Goal: Task Accomplishment & Management: Use online tool/utility

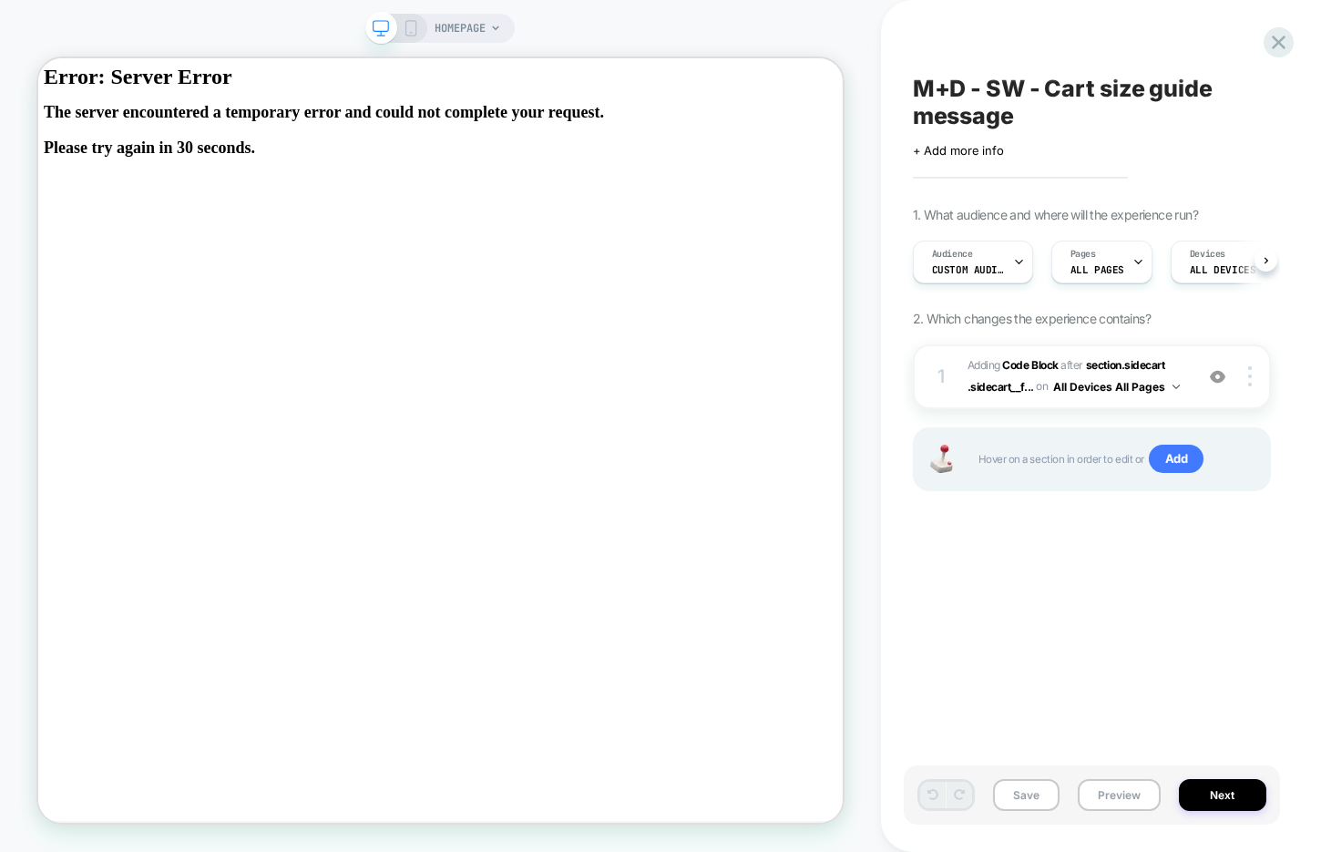
scroll to position [0, 1]
click at [1116, 780] on button "Preview" at bounding box center [1119, 795] width 83 height 32
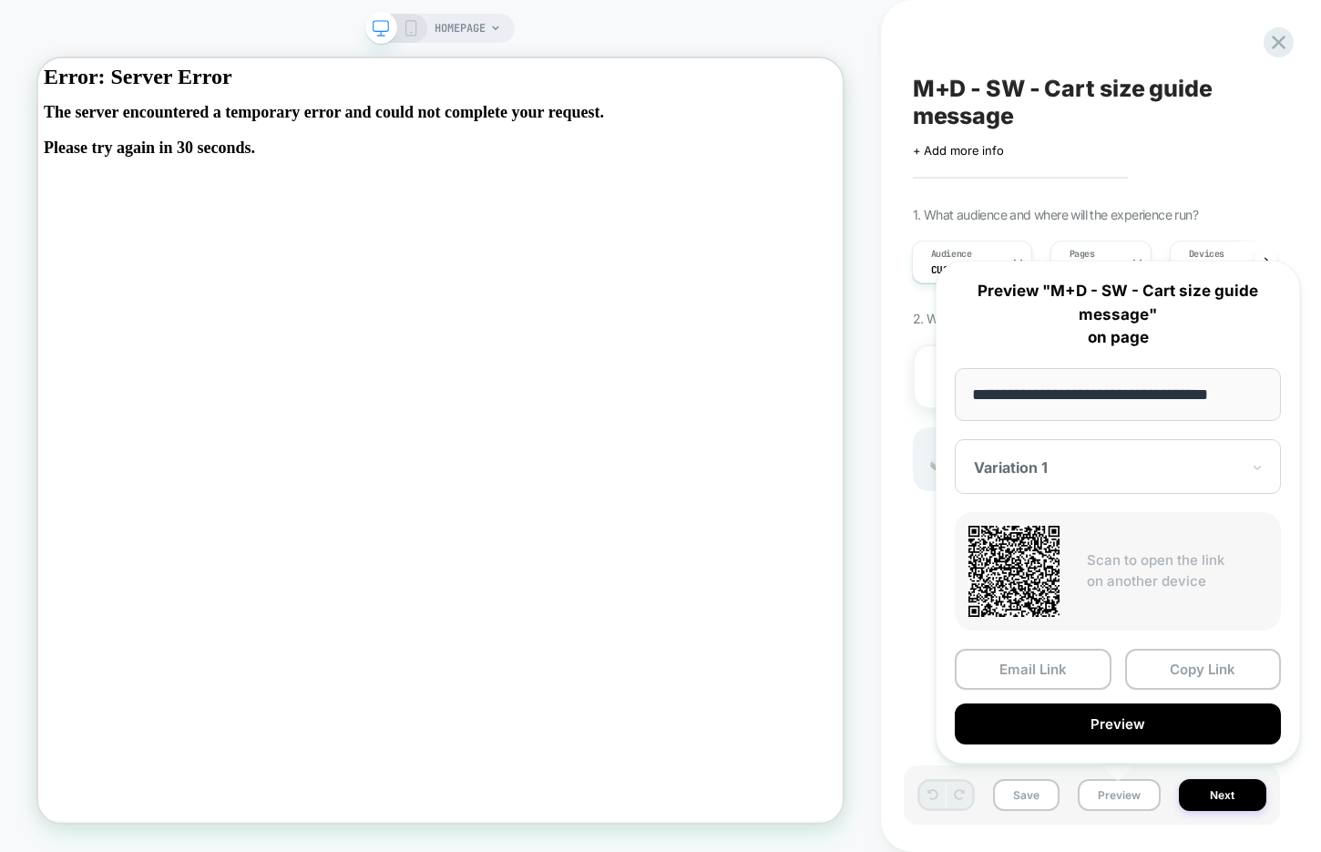
click at [1150, 464] on div at bounding box center [1107, 467] width 266 height 18
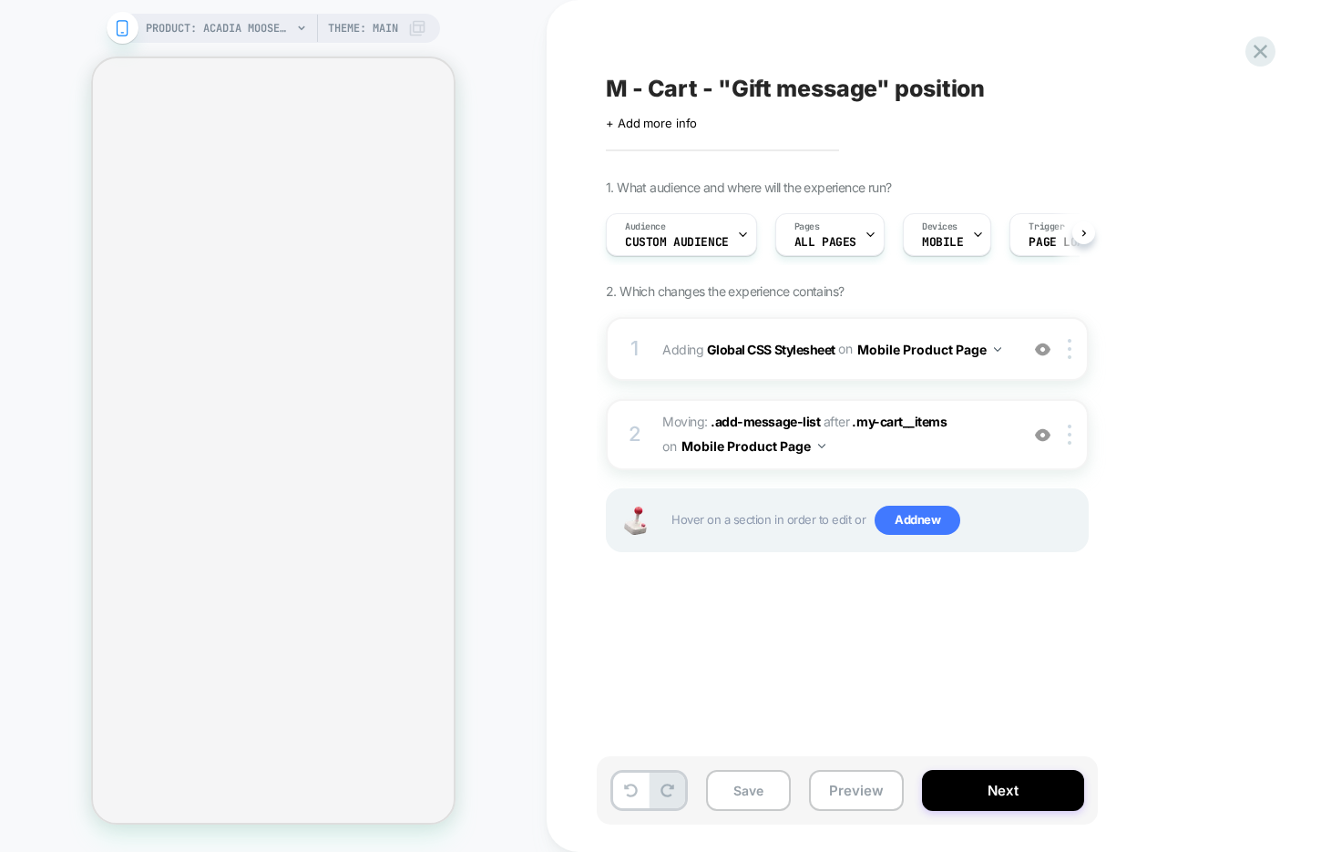
scroll to position [0, 1]
click at [858, 790] on button "Preview" at bounding box center [856, 790] width 95 height 41
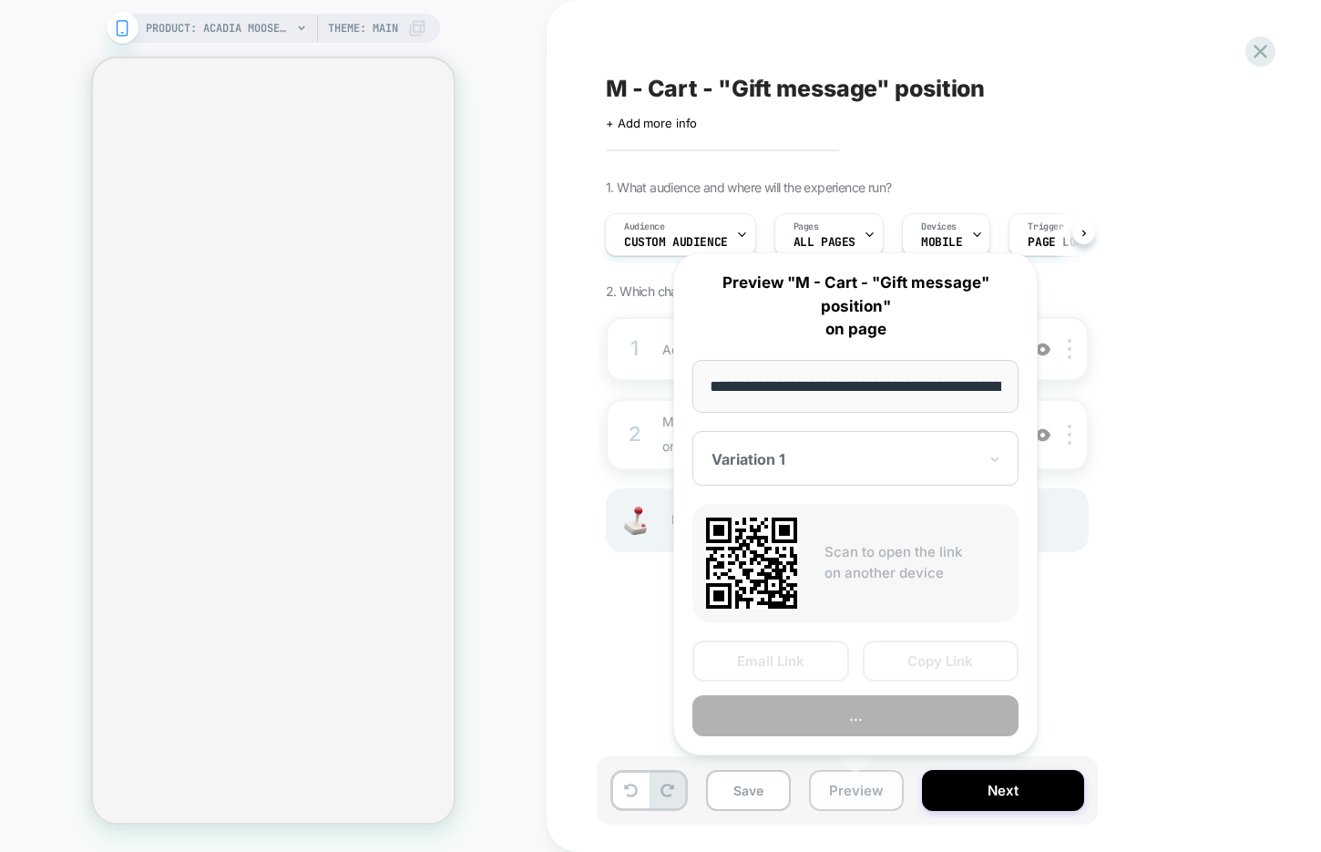
select select "**"
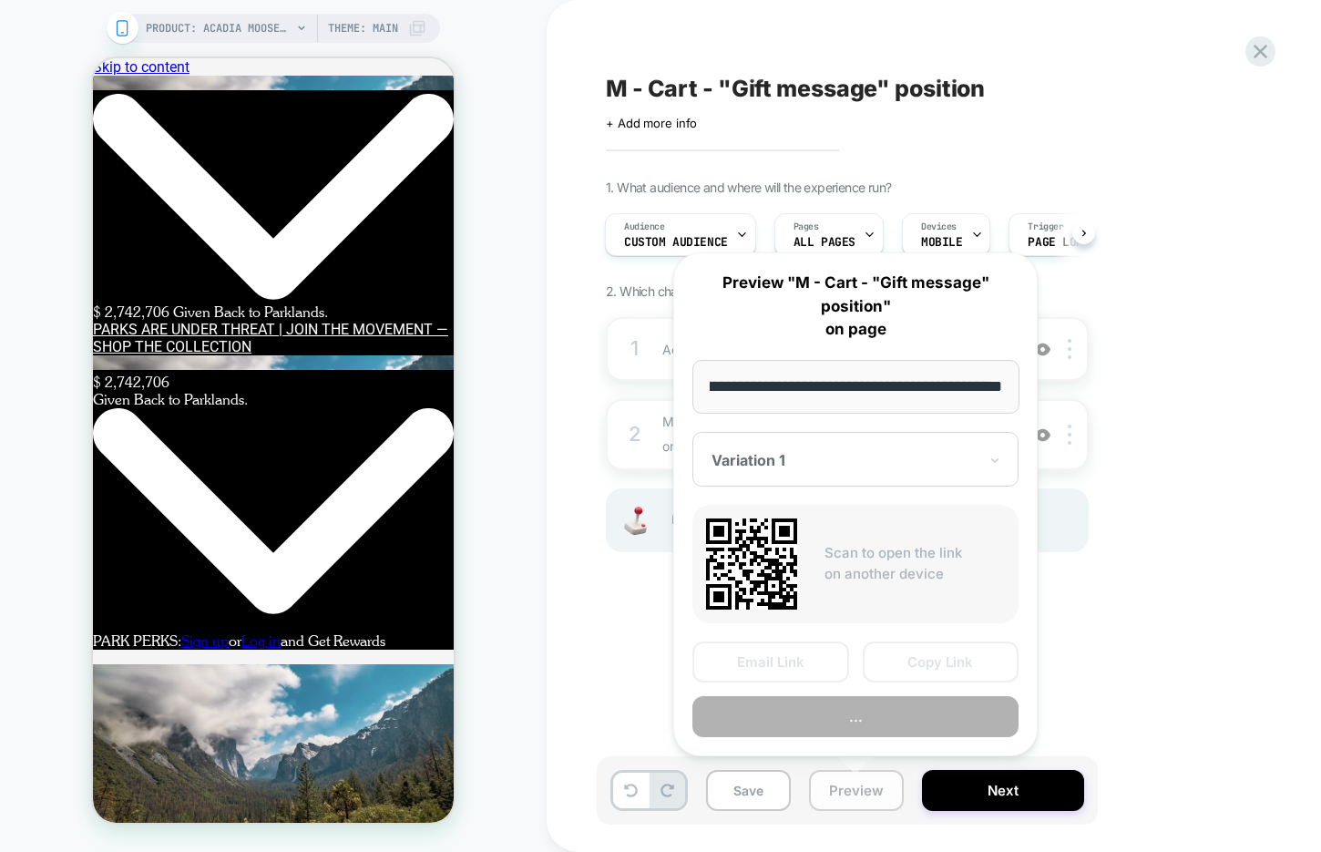
scroll to position [0, 0]
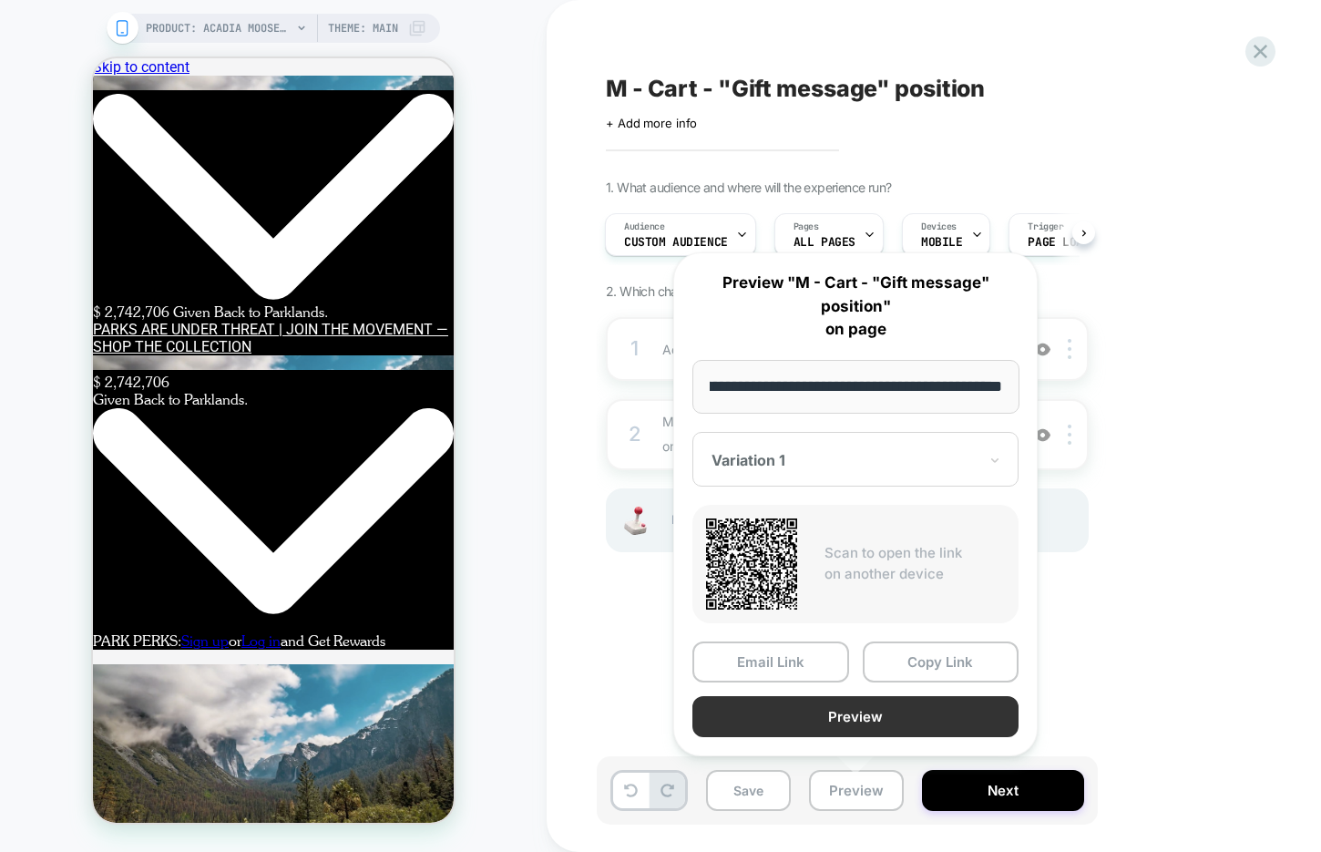
click at [879, 716] on button "Preview" at bounding box center [855, 716] width 326 height 41
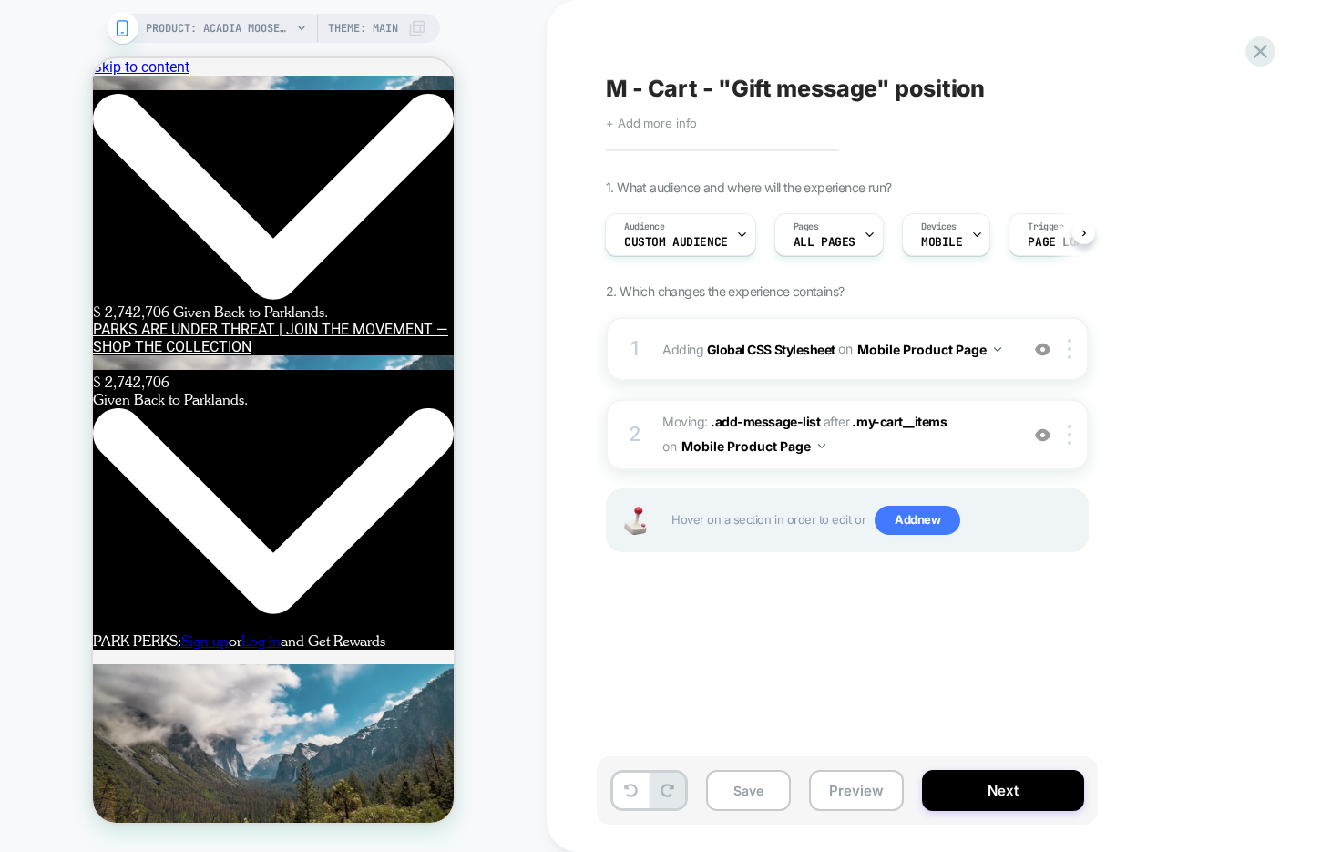
click at [653, 128] on span "+ Add more info" at bounding box center [651, 123] width 91 height 15
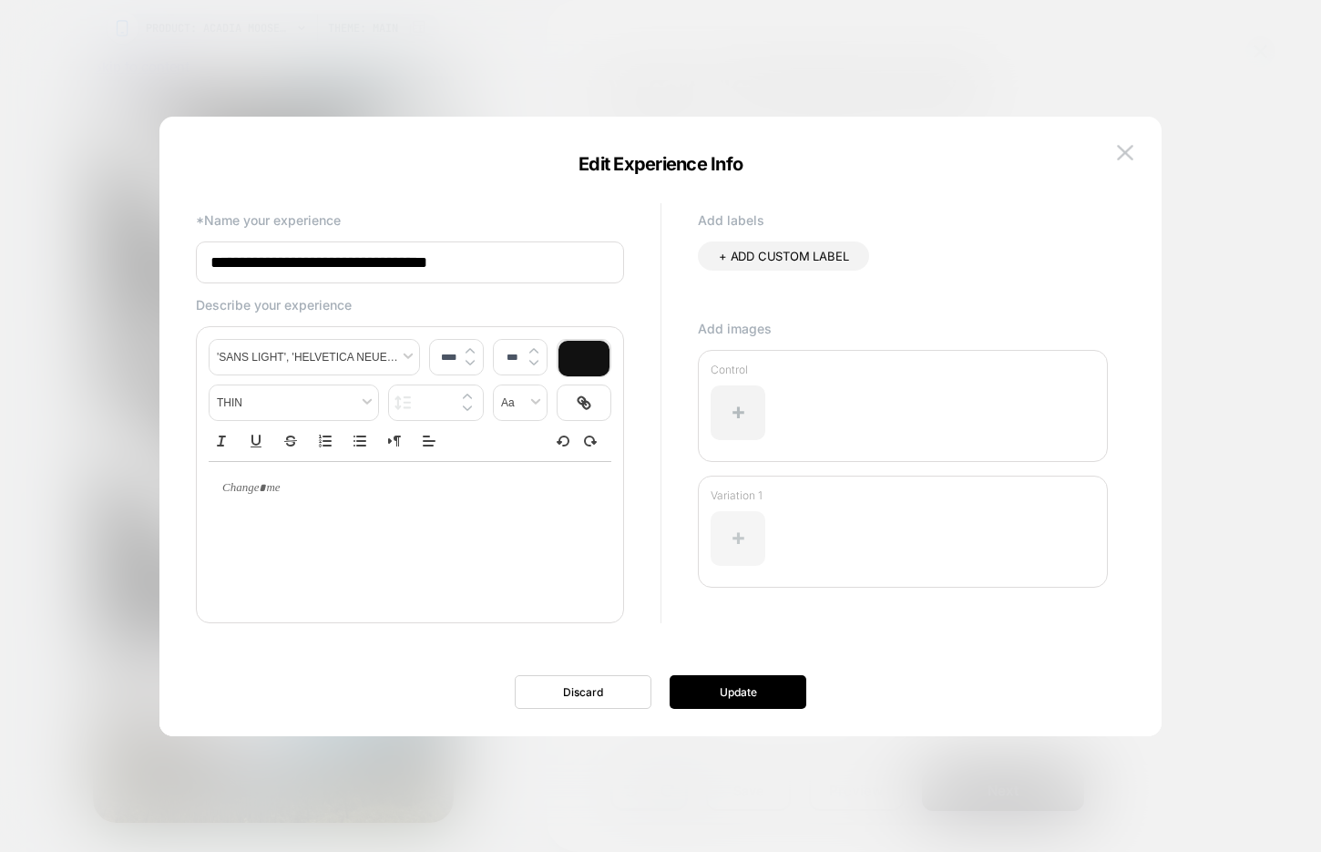
click at [743, 536] on div at bounding box center [738, 538] width 55 height 55
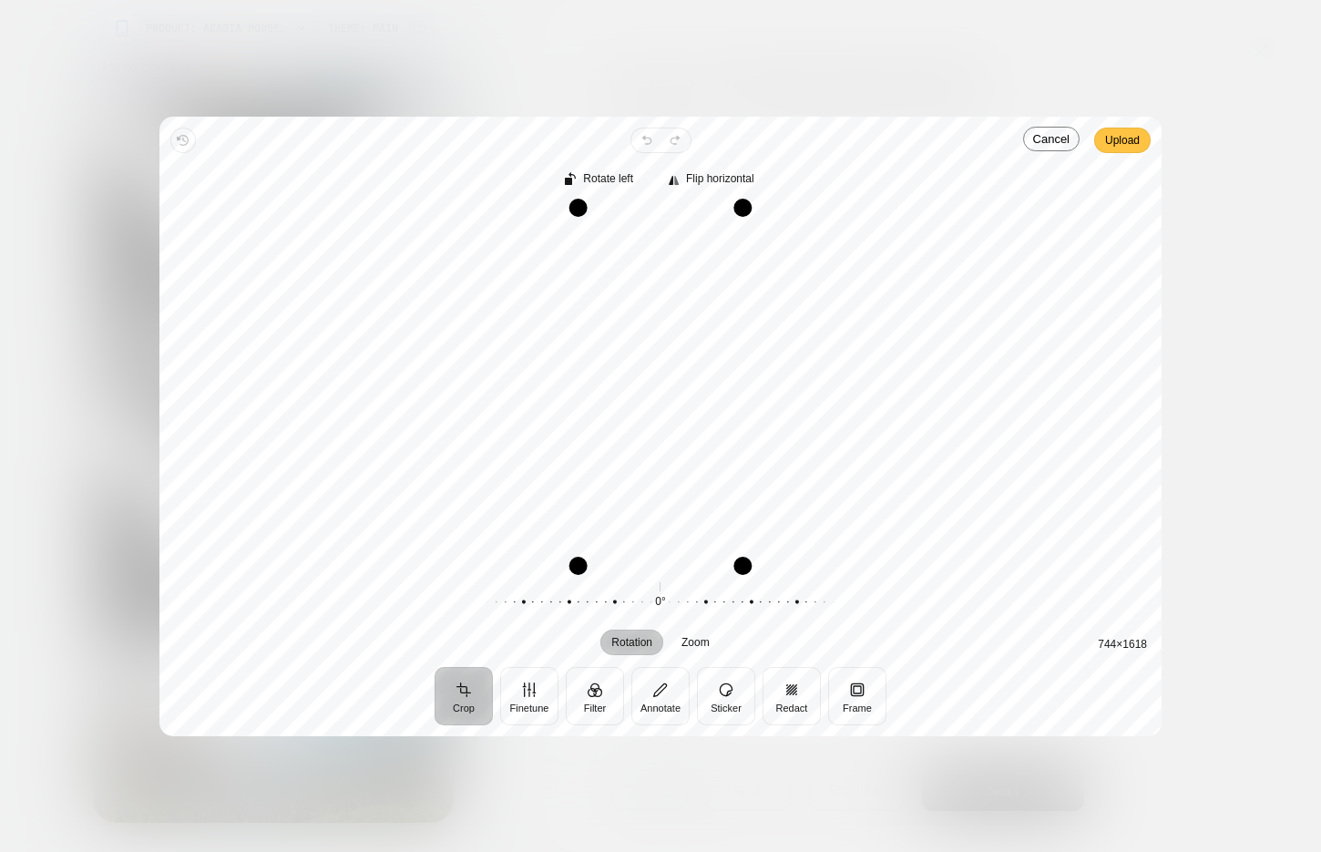
click at [1118, 141] on span "Upload" at bounding box center [1122, 140] width 35 height 22
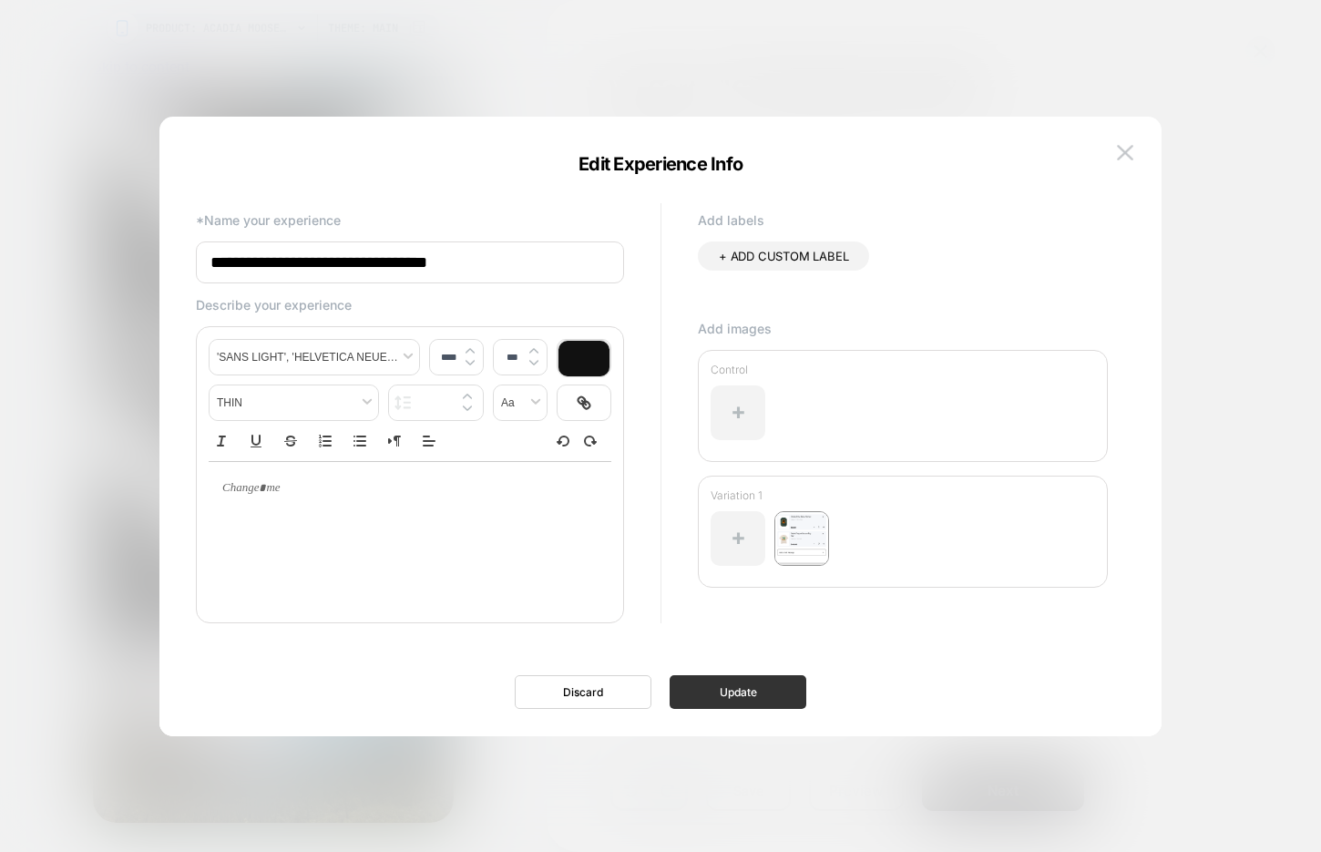
click at [712, 697] on button "Update" at bounding box center [738, 692] width 137 height 34
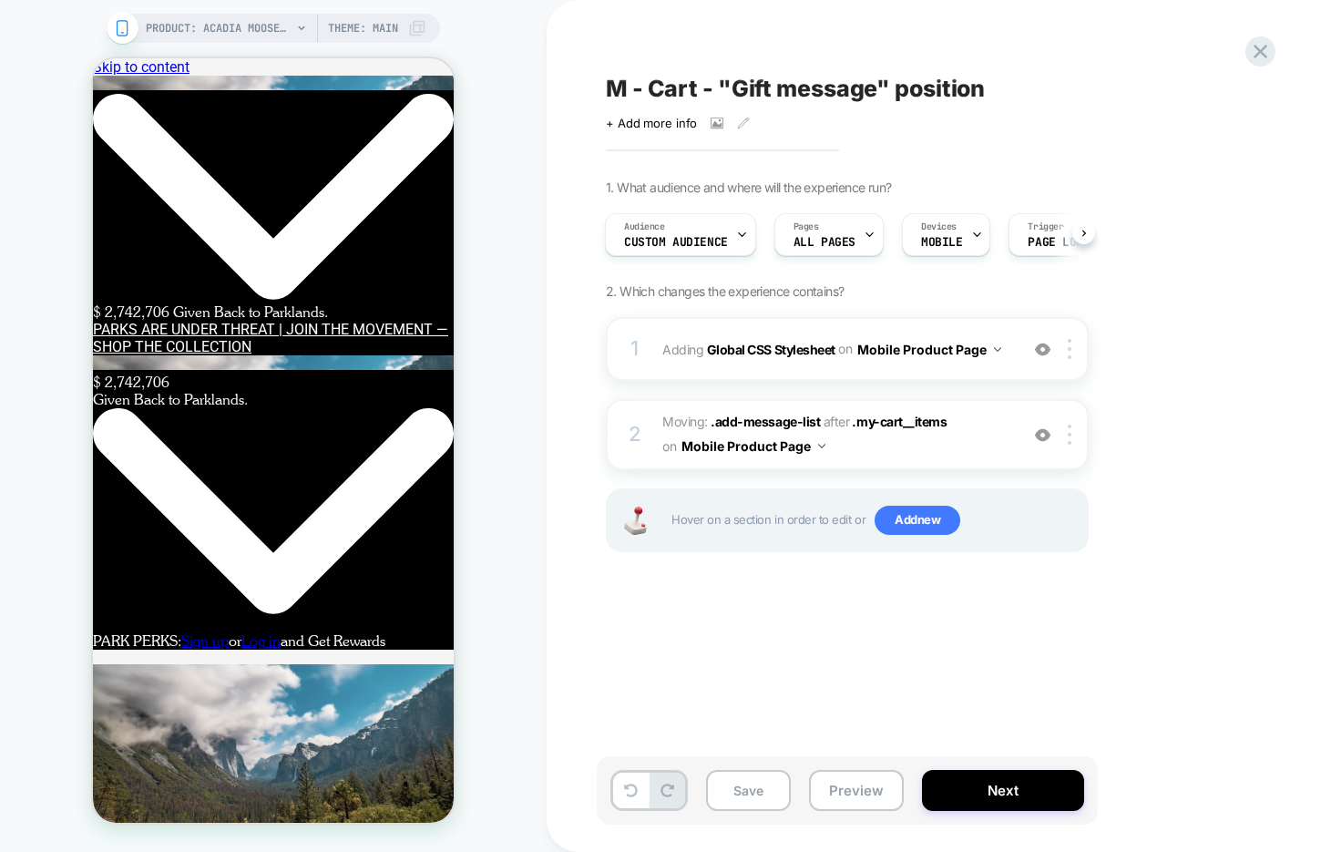
click at [805, 89] on span "M - Cart - "Gift message" position" at bounding box center [795, 88] width 379 height 27
click at [805, 89] on textarea "**********" at bounding box center [881, 88] width 551 height 27
click at [837, 789] on button "Preview" at bounding box center [856, 790] width 95 height 41
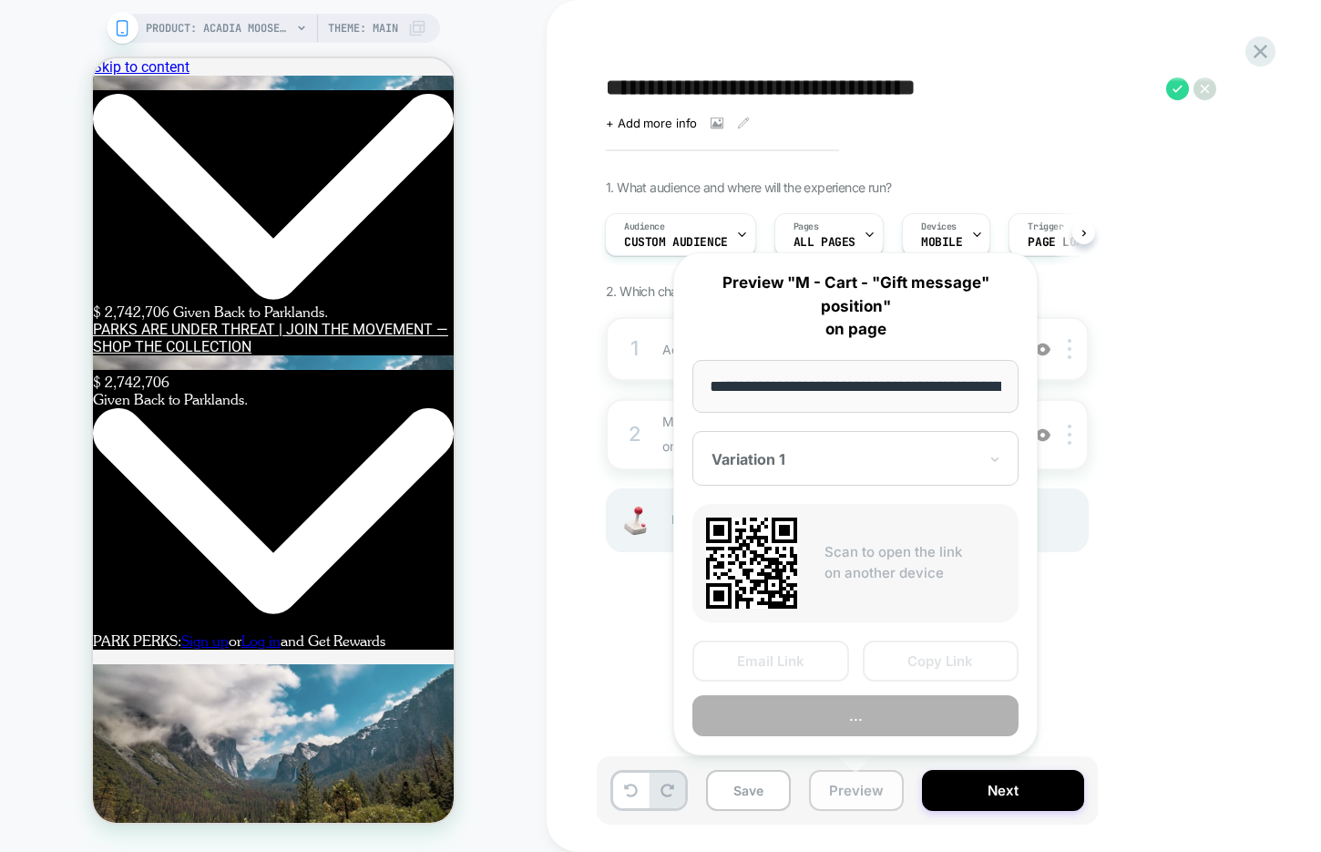
scroll to position [0, 367]
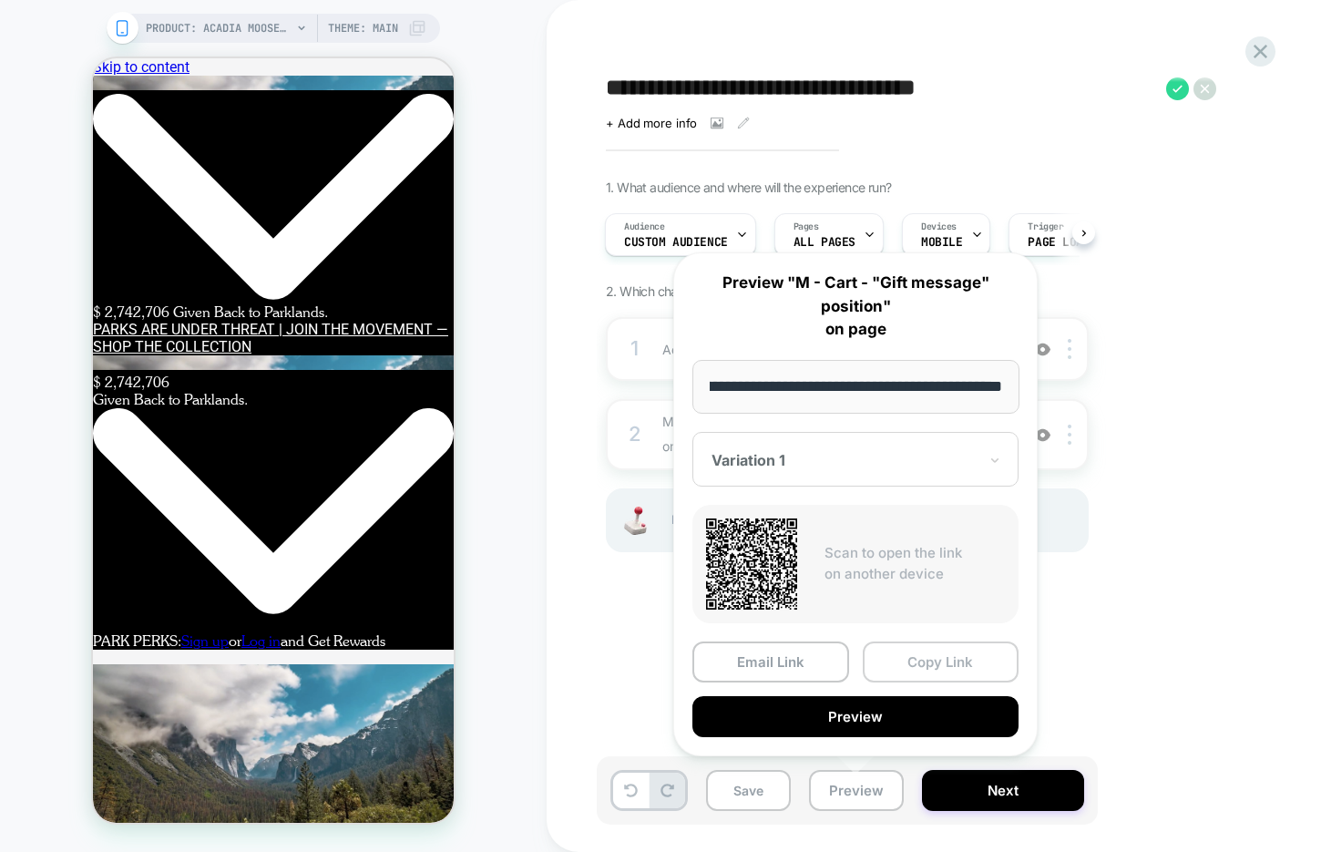
click at [894, 653] on button "Copy Link" at bounding box center [941, 661] width 157 height 41
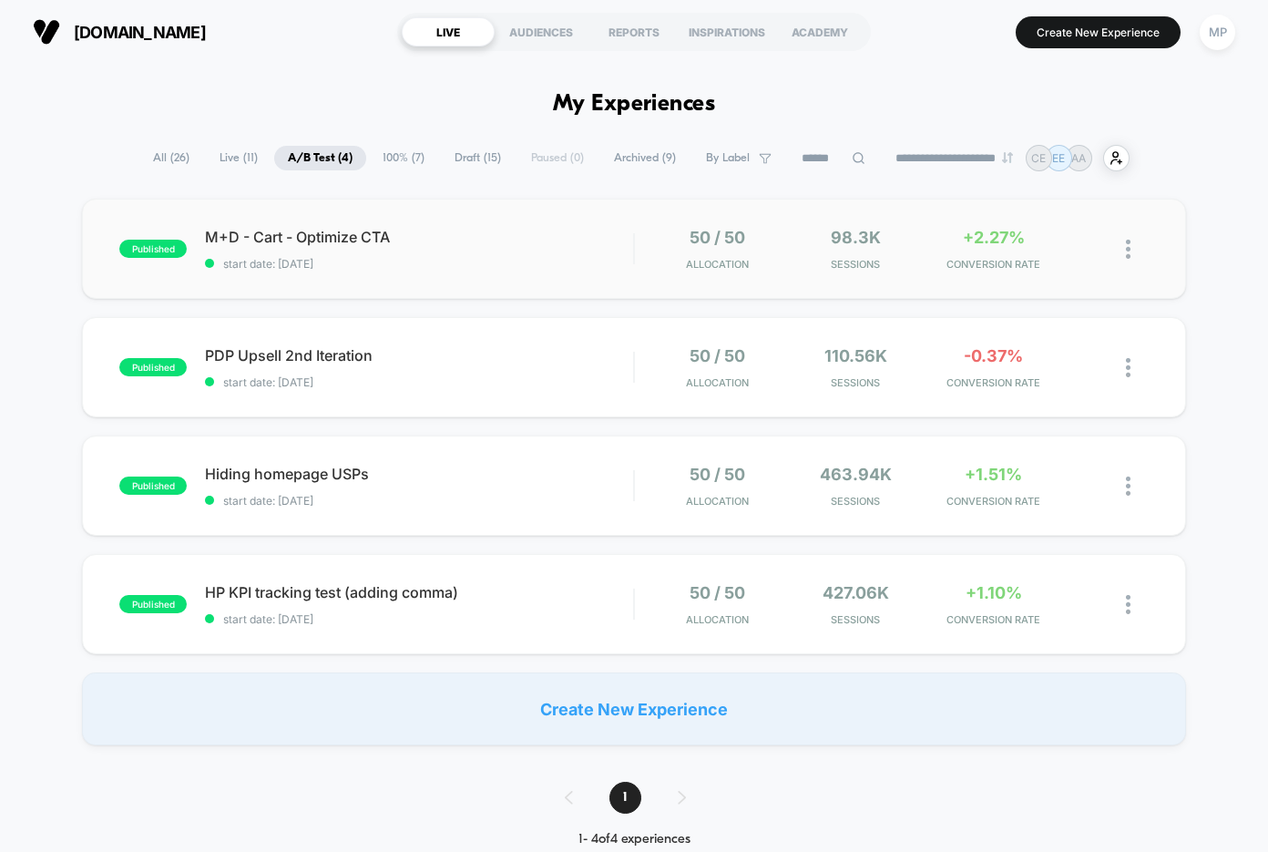
click at [429, 271] on div "published M+D - Cart - Optimize CTA start date: 6/16/2025 50 / 50 Allocation 98…" at bounding box center [633, 249] width 1103 height 100
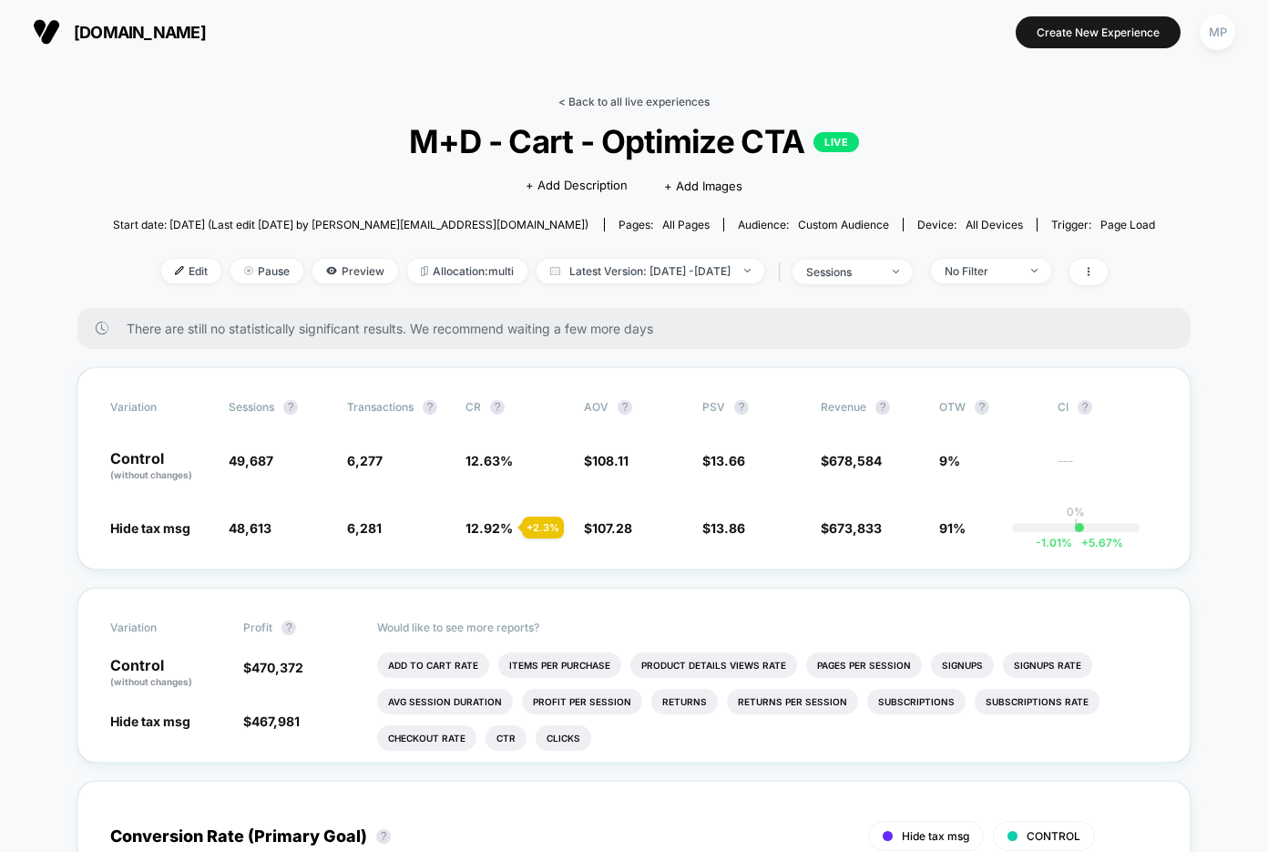
click at [606, 100] on link "< Back to all live experiences" at bounding box center [633, 102] width 151 height 14
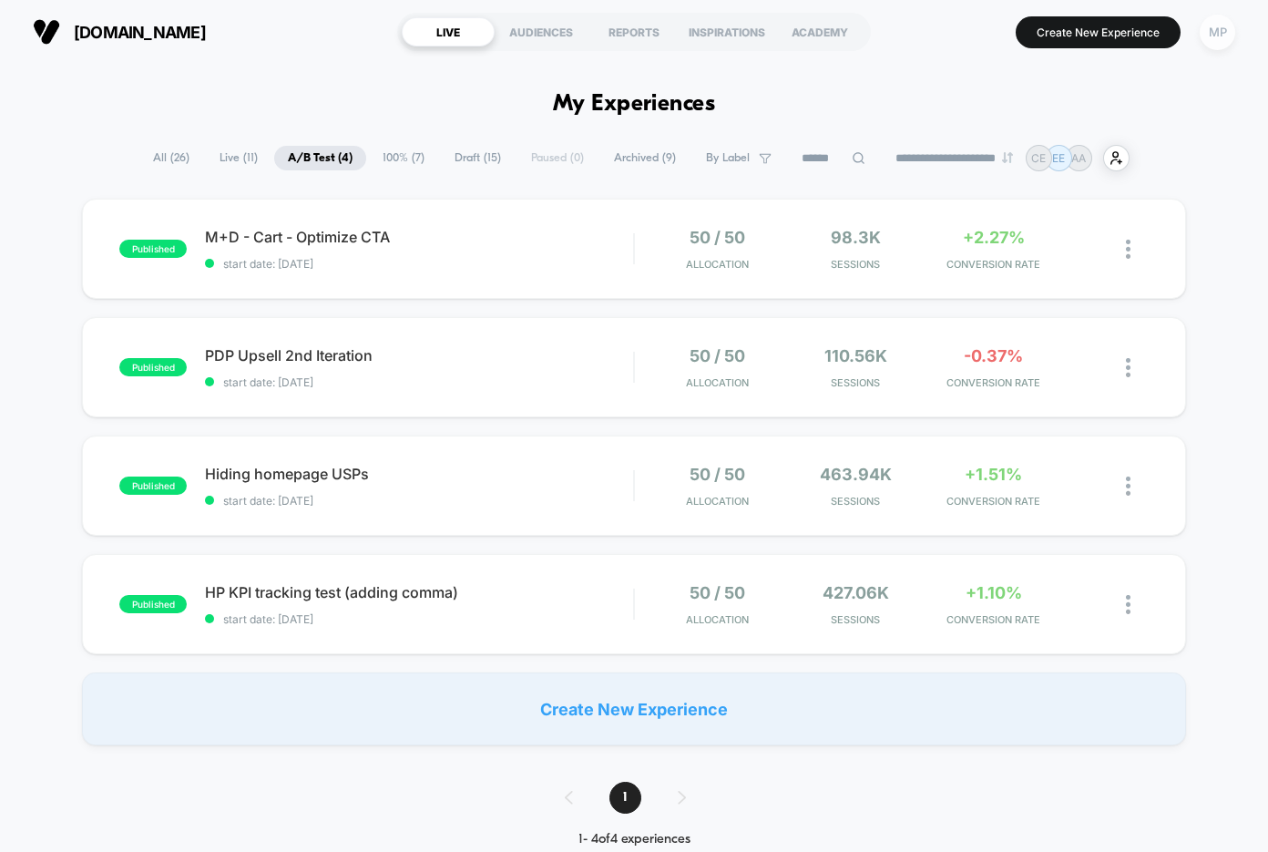
click at [1221, 29] on div "MP" at bounding box center [1218, 33] width 36 height 36
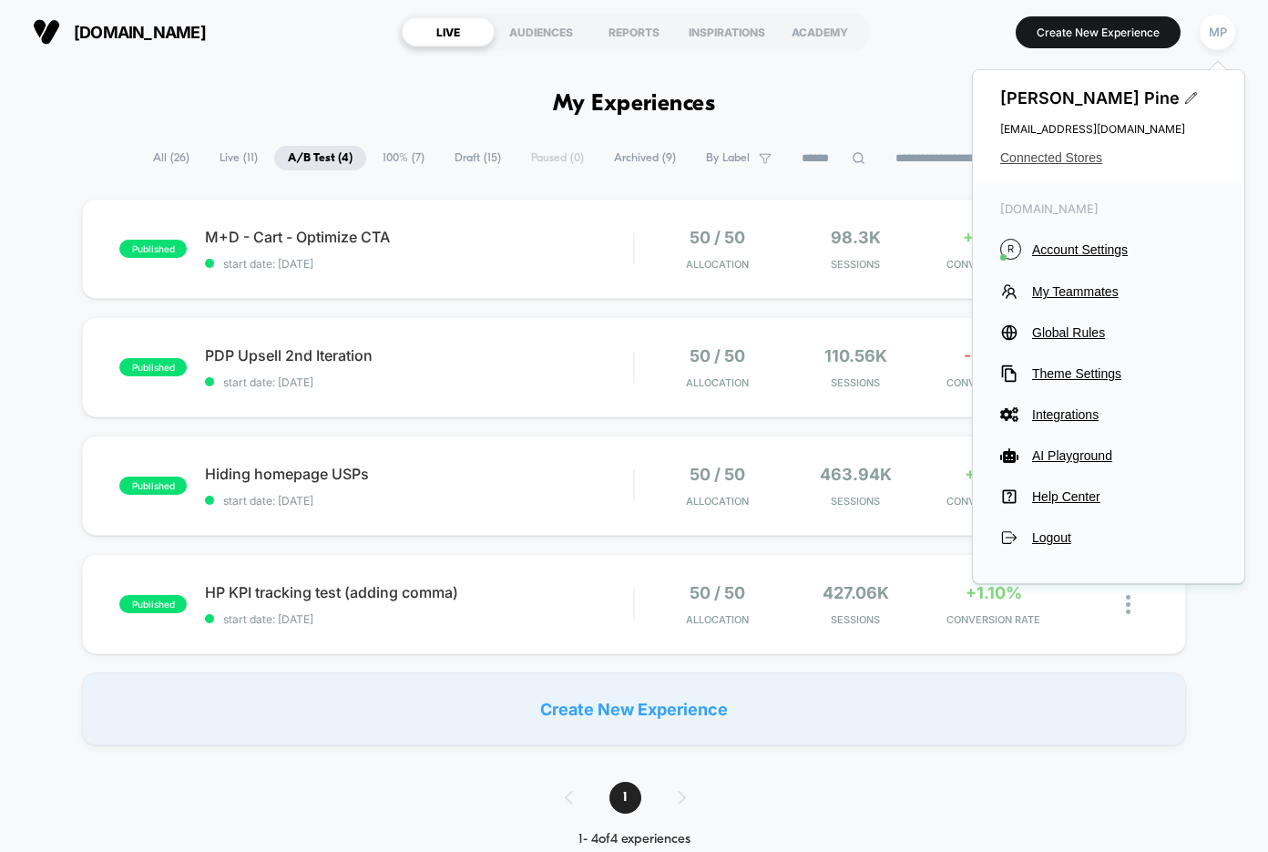
click at [1039, 156] on span "Connected Stores" at bounding box center [1108, 157] width 217 height 15
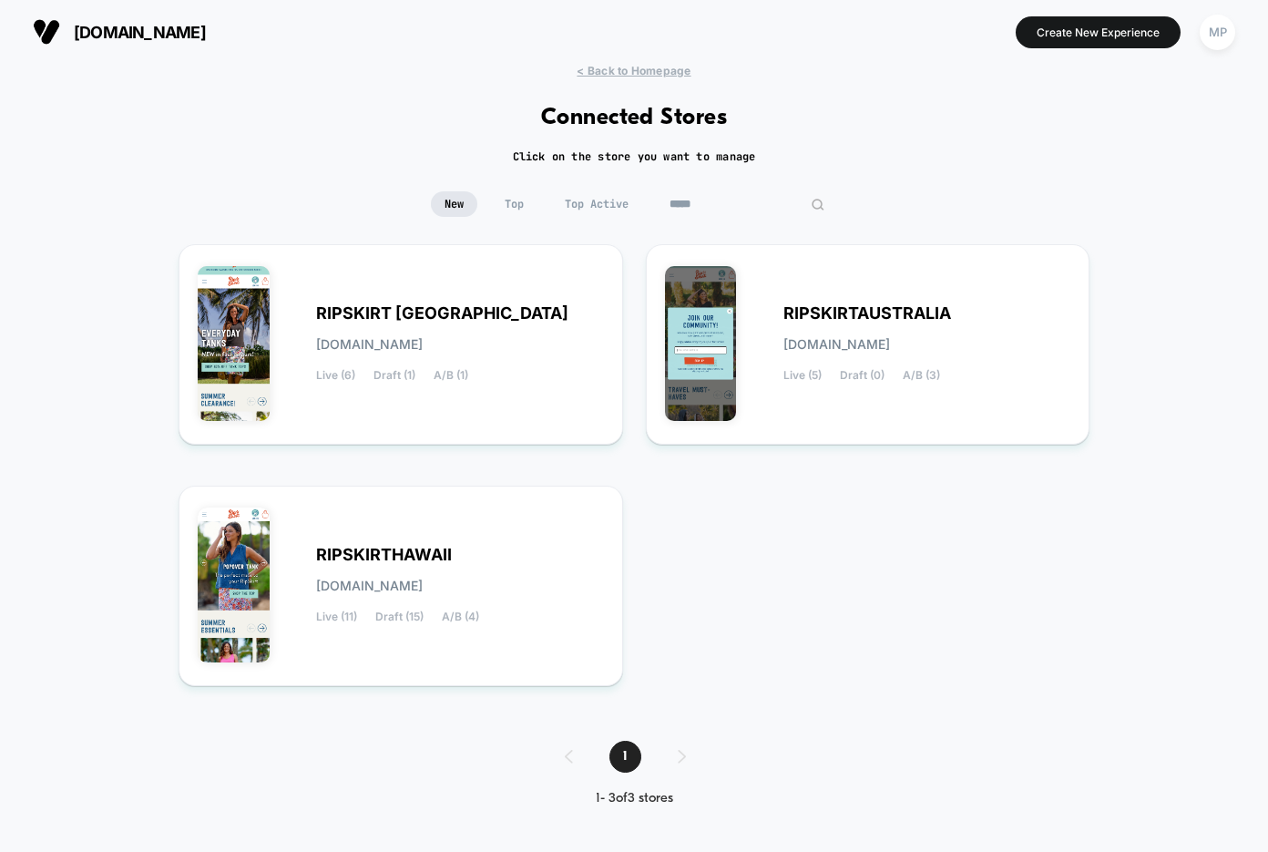
click at [726, 206] on input "*****" at bounding box center [747, 204] width 182 height 26
click at [335, 355] on div "RIPSKIRT CANADA ripskirt-canada.myshopify.com Live (6) Draft (1) A/B (1)" at bounding box center [460, 344] width 288 height 75
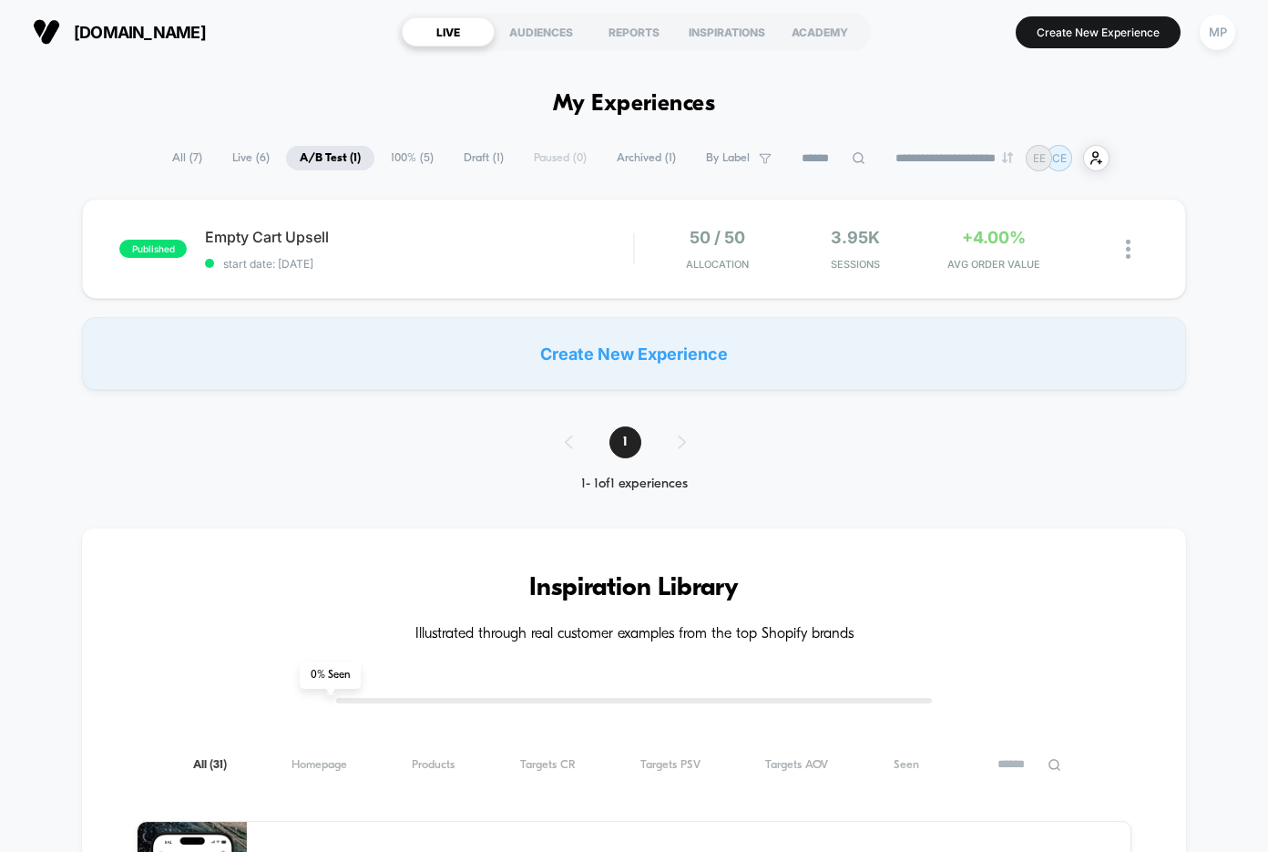
click at [408, 152] on span "100% ( 5 )" at bounding box center [412, 158] width 70 height 25
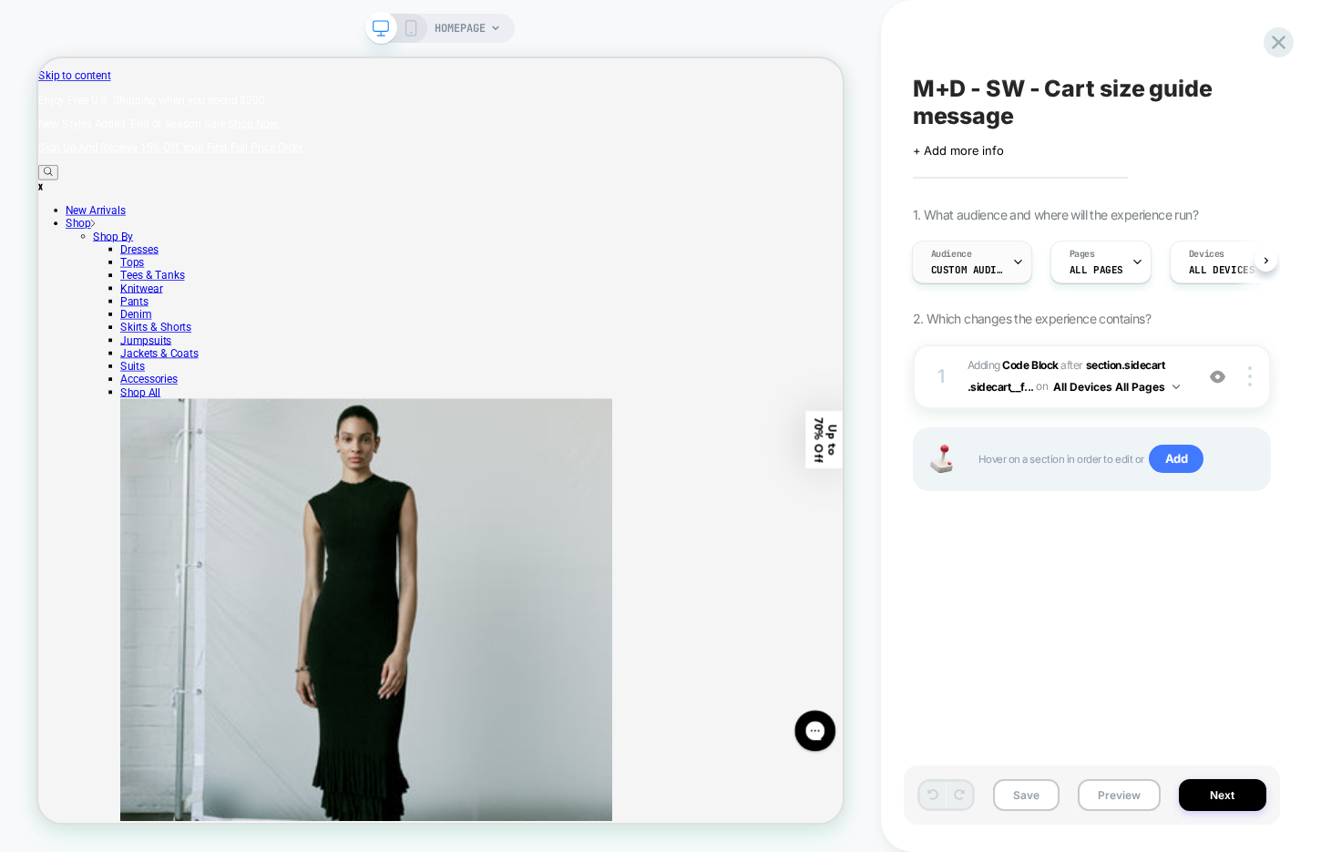
click at [1011, 254] on div "Audience Custom Audience" at bounding box center [967, 261] width 109 height 41
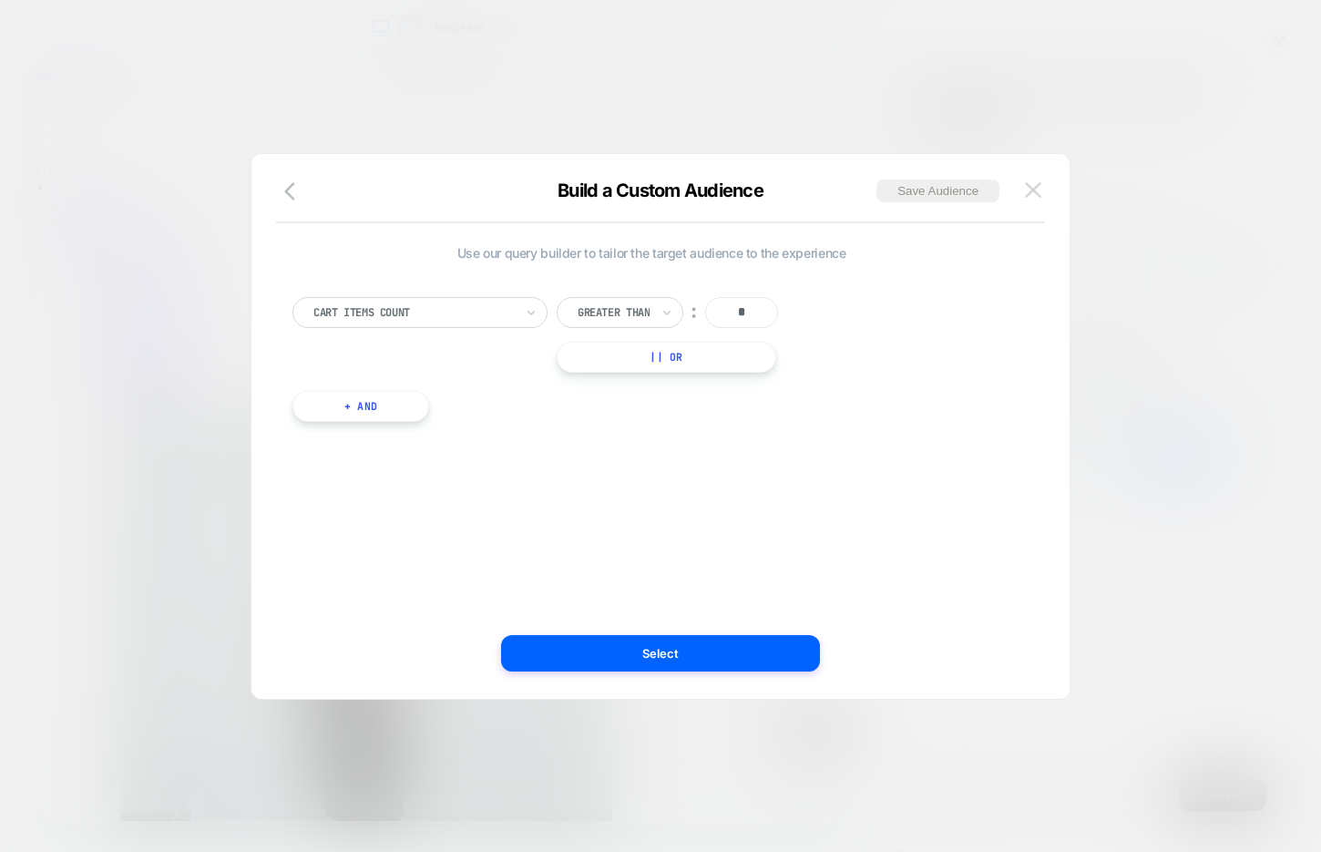
click at [1029, 188] on img at bounding box center [1033, 189] width 16 height 15
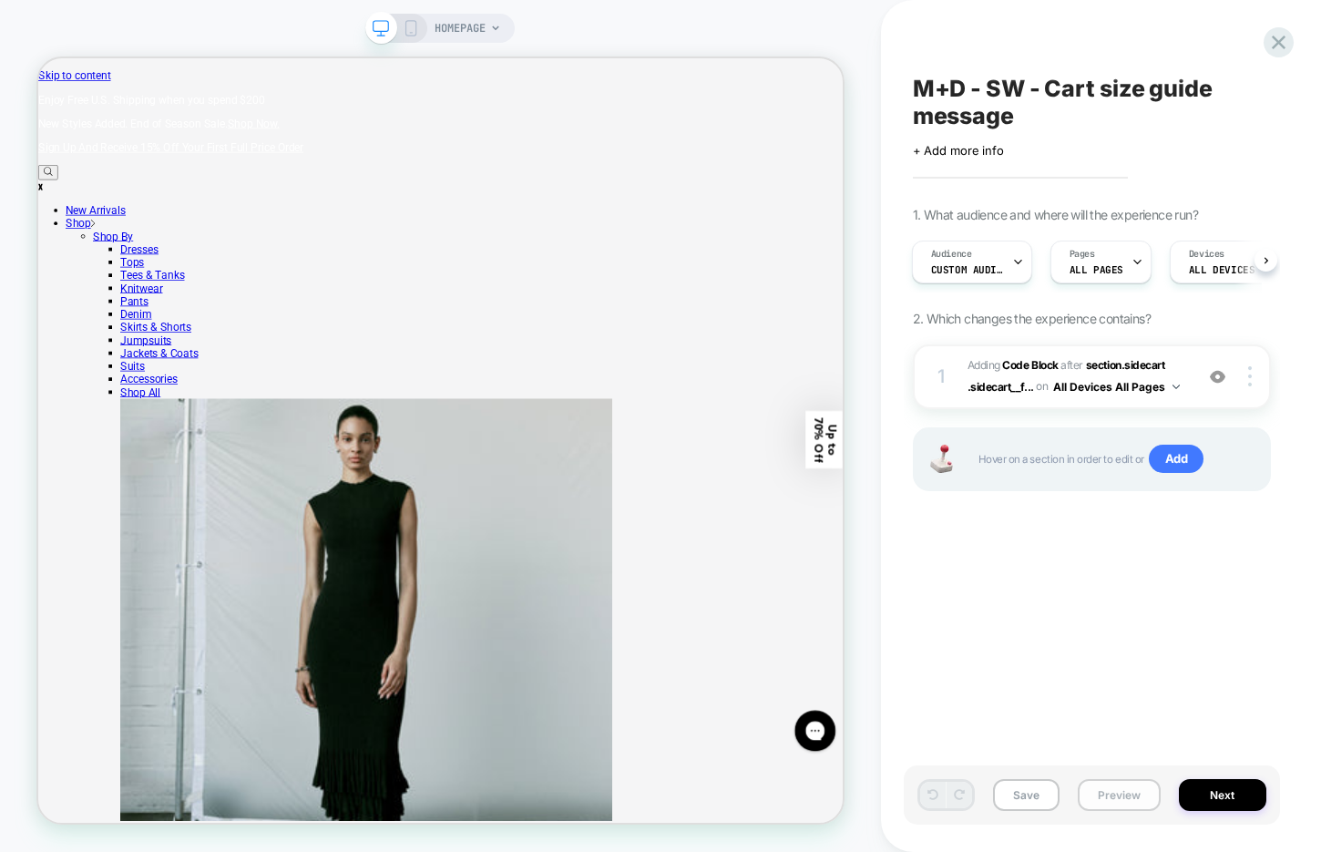
click at [1138, 784] on button "Preview" at bounding box center [1119, 795] width 83 height 32
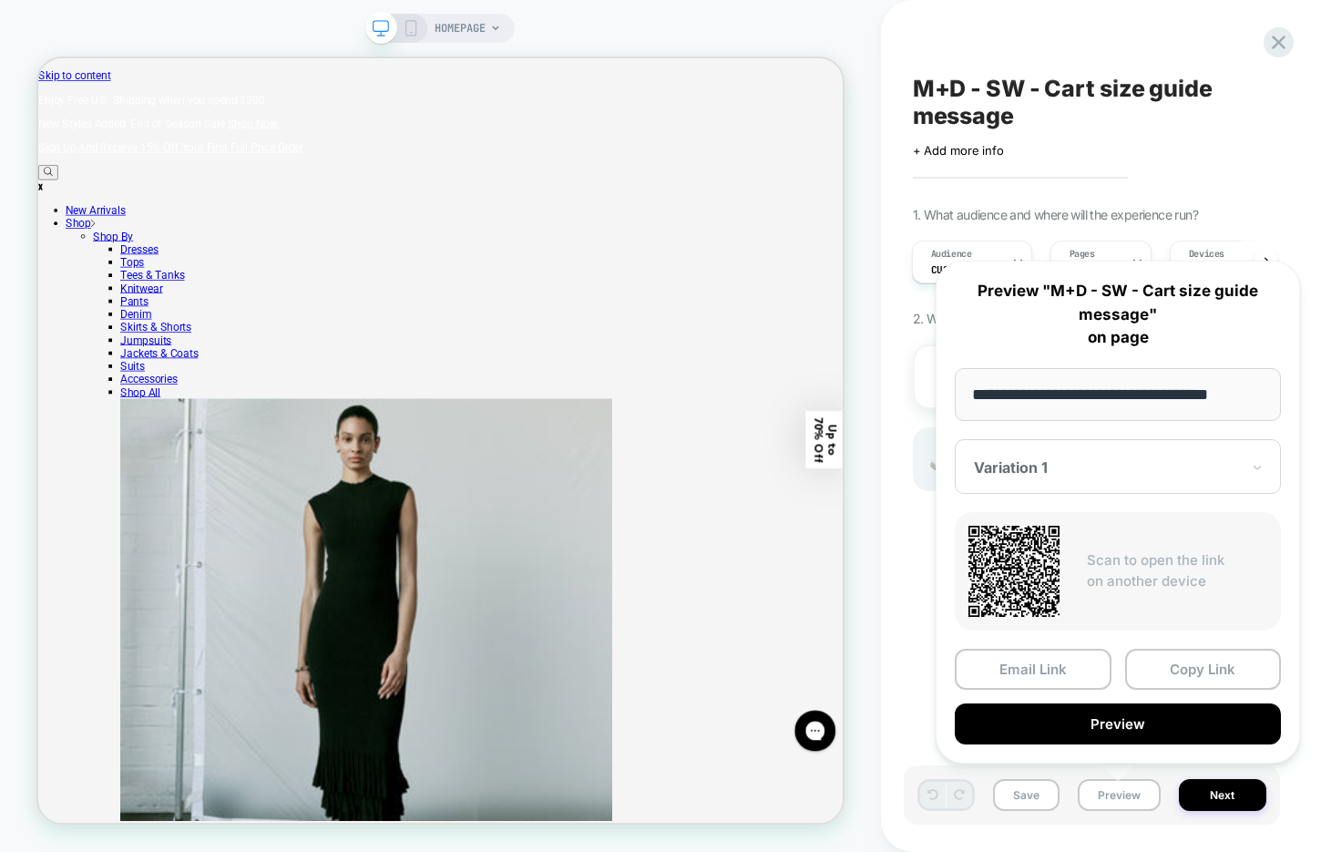
click at [1124, 466] on div at bounding box center [1107, 467] width 266 height 18
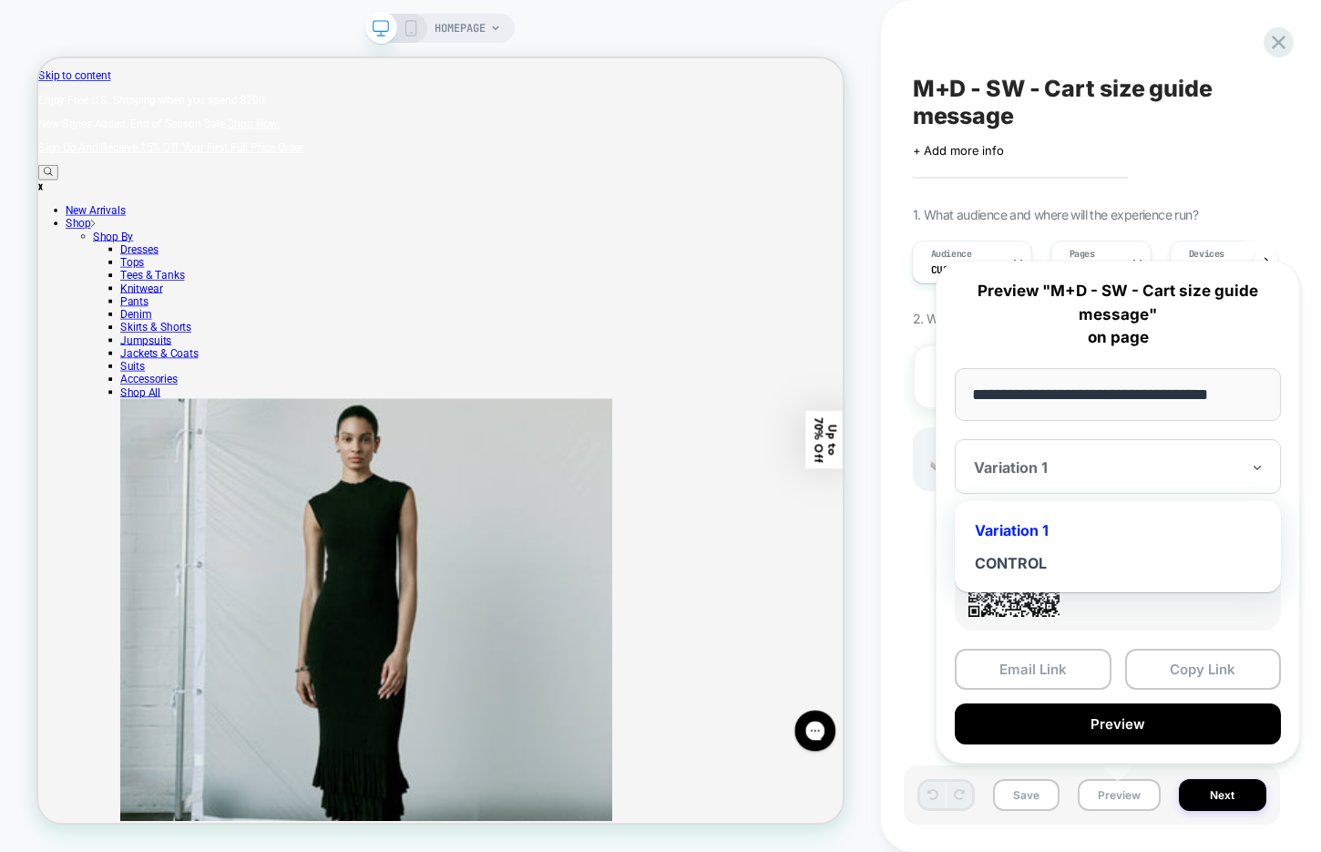
click at [897, 539] on div "M+D - SW - Cart size guide message Click to edit experience details + Add more …" at bounding box center [1101, 426] width 440 height 852
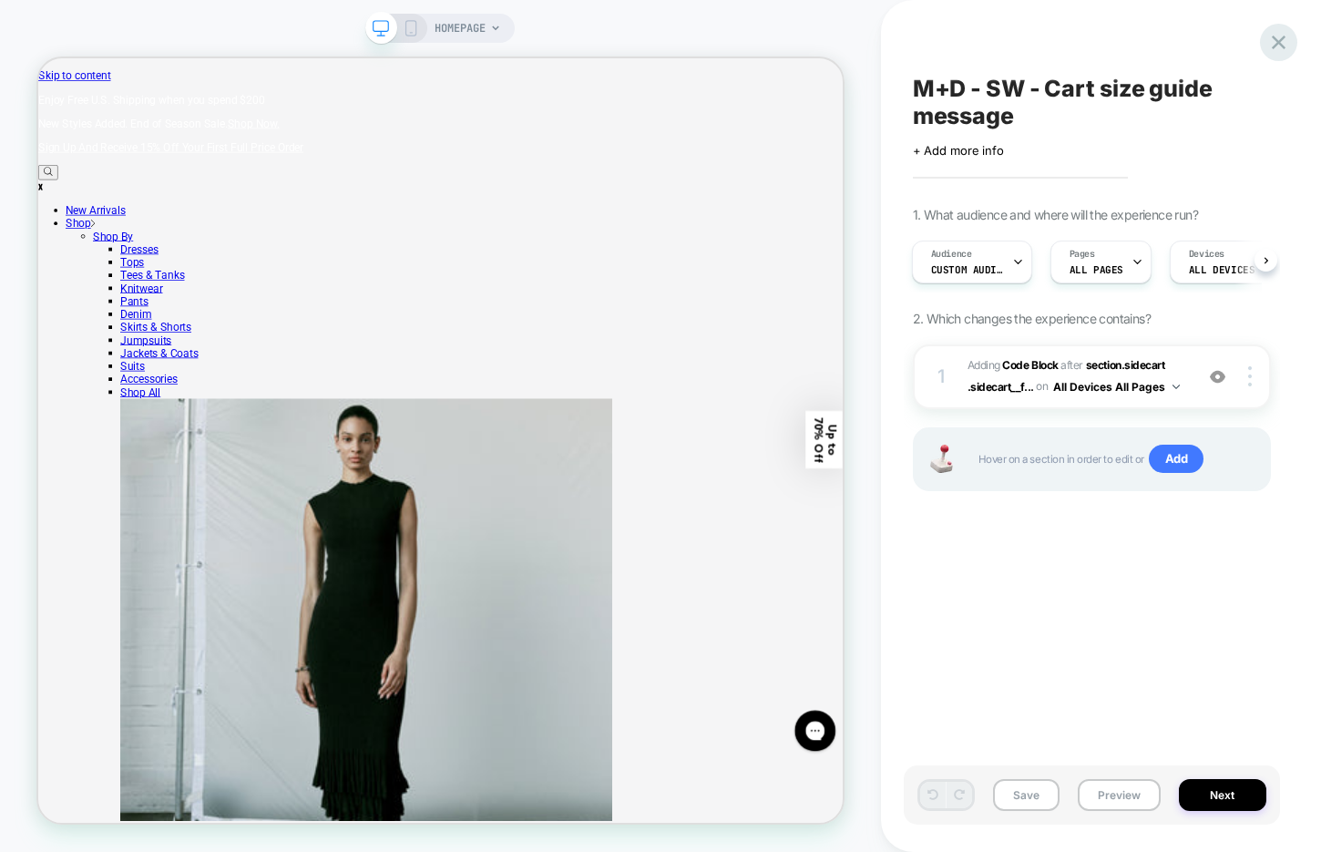
click at [1278, 35] on icon at bounding box center [1278, 42] width 25 height 25
click at [1097, 788] on button "Preview" at bounding box center [1119, 795] width 83 height 32
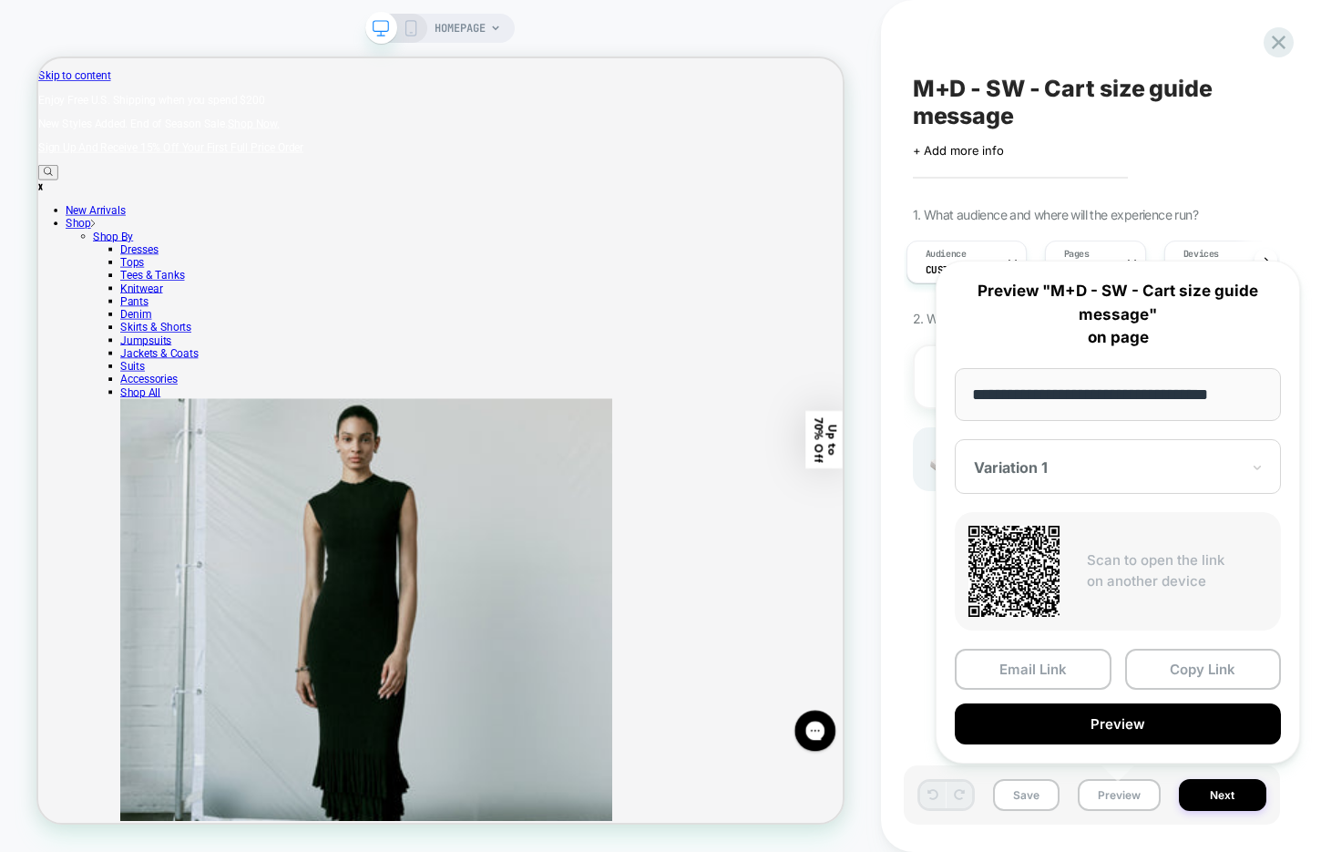
click at [1139, 449] on div "Variation 1" at bounding box center [1118, 466] width 326 height 55
